Goal: Find specific page/section: Find specific page/section

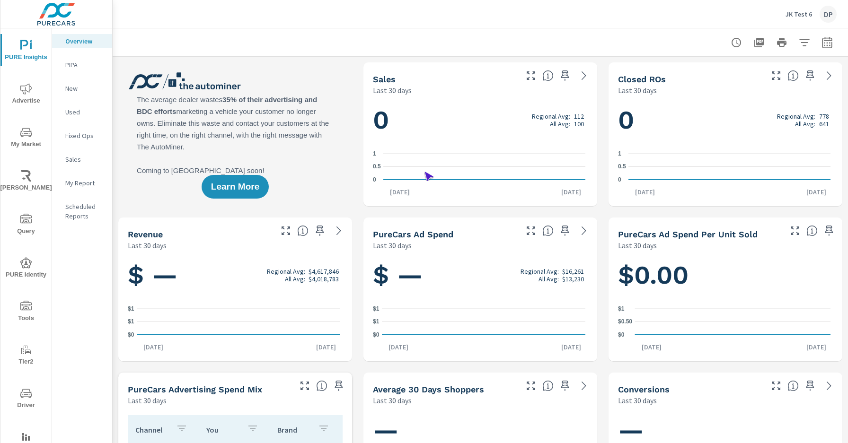
scroll to position [0, 0]
click at [24, 399] on span "Driver" at bounding box center [25, 399] width 45 height 23
